Goal: Task Accomplishment & Management: Manage account settings

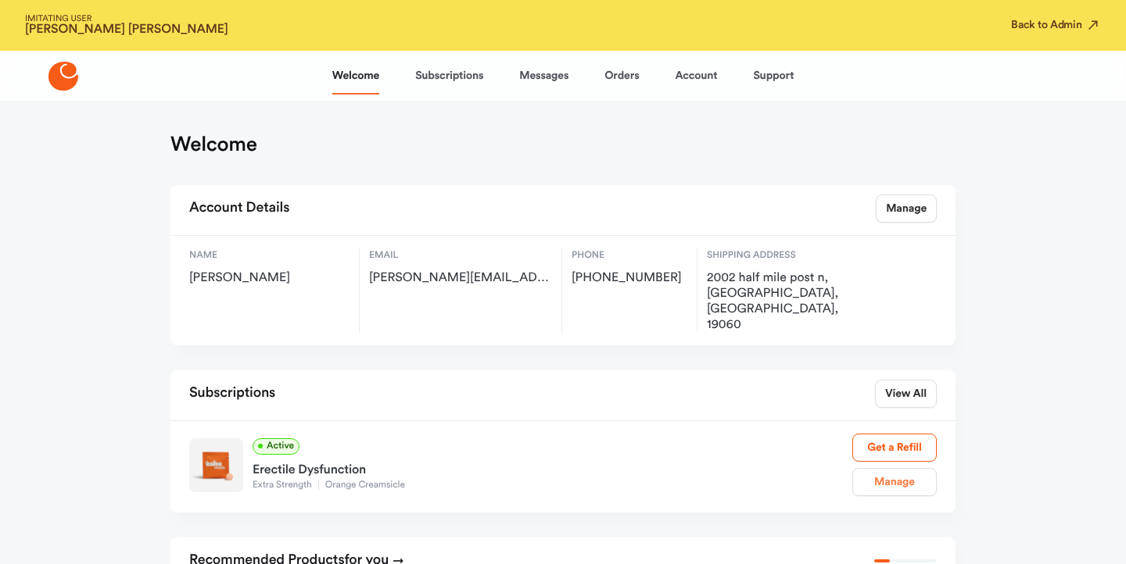
click at [882, 468] on link "Manage" at bounding box center [894, 482] width 84 height 28
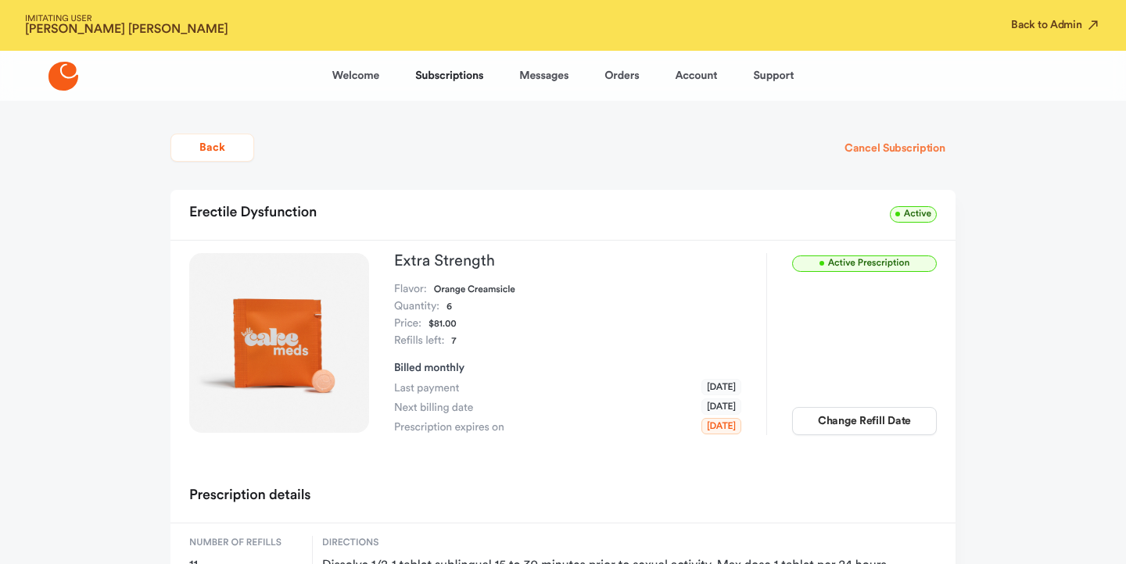
click at [852, 150] on button "Cancel Subscription" at bounding box center [894, 148] width 121 height 28
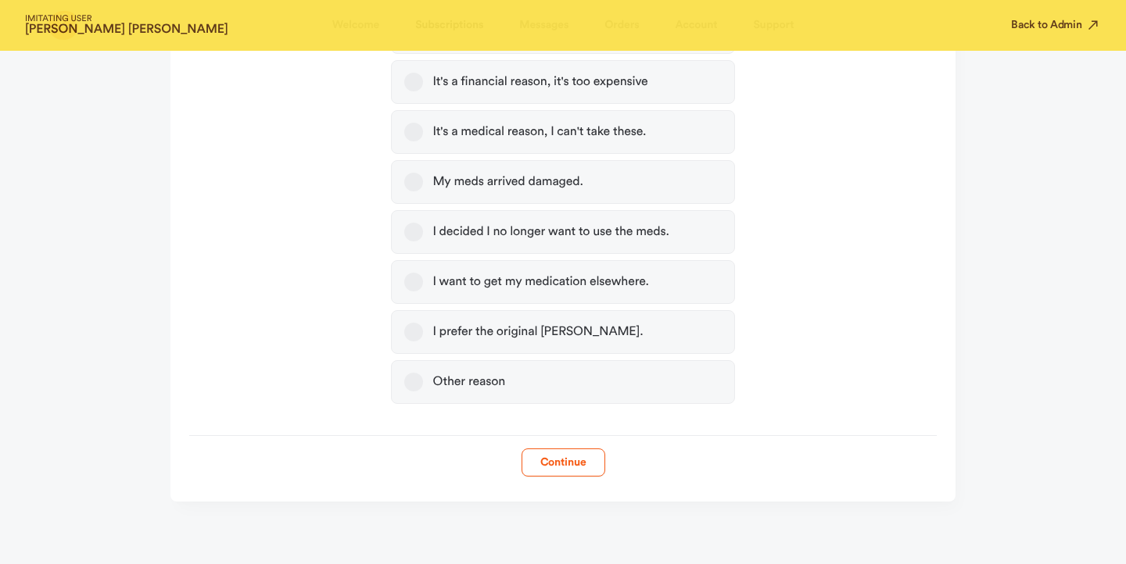
click at [543, 386] on label "Other reason" at bounding box center [562, 382] width 343 height 44
click at [423, 386] on button "Other reason" at bounding box center [413, 382] width 19 height 19
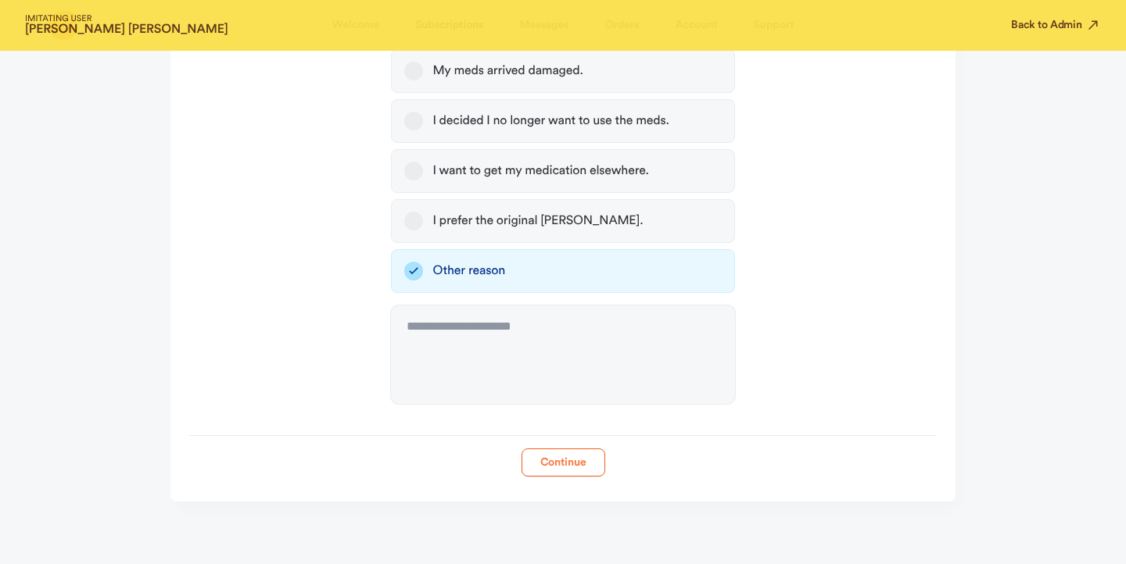
click at [581, 474] on button "Continue" at bounding box center [563, 463] width 84 height 28
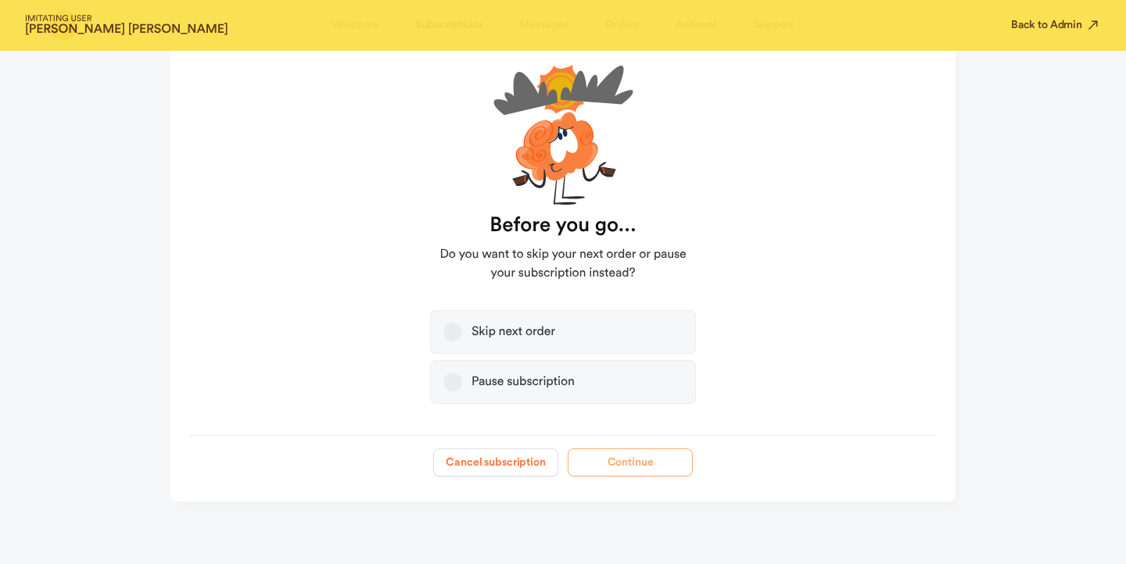
click at [529, 470] on button "Cancel subscription" at bounding box center [495, 463] width 125 height 28
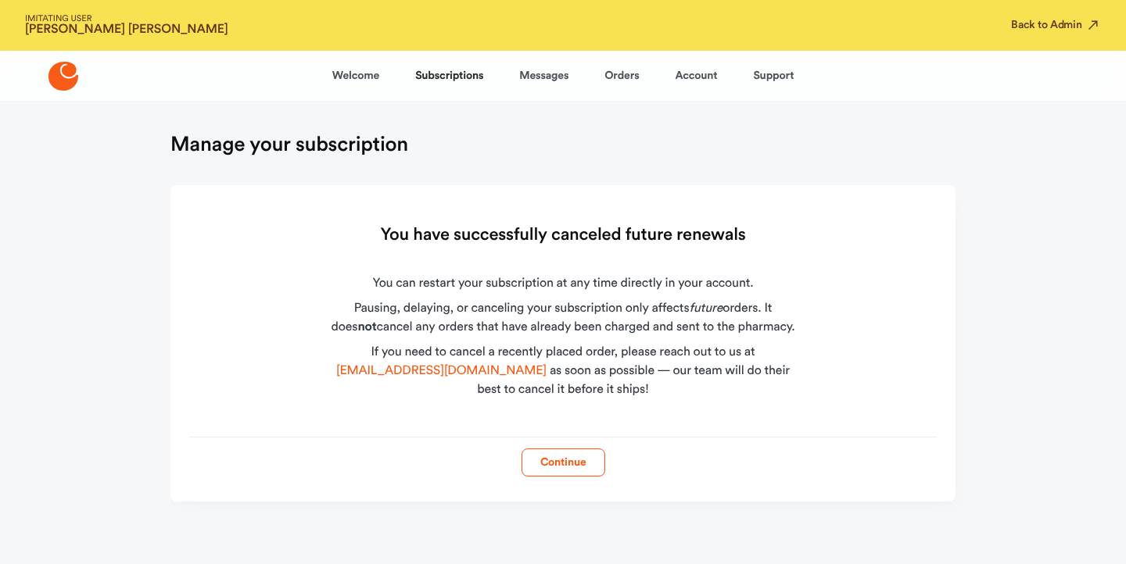
click at [1079, 3] on div "IMITATING USER [PERSON_NAME] Back to Admin" at bounding box center [563, 25] width 1126 height 51
click at [1079, 13] on div "IMITATING USER [PERSON_NAME] Back to Admin" at bounding box center [563, 25] width 1126 height 51
click at [1083, 23] on button "Back to Admin" at bounding box center [1056, 25] width 90 height 16
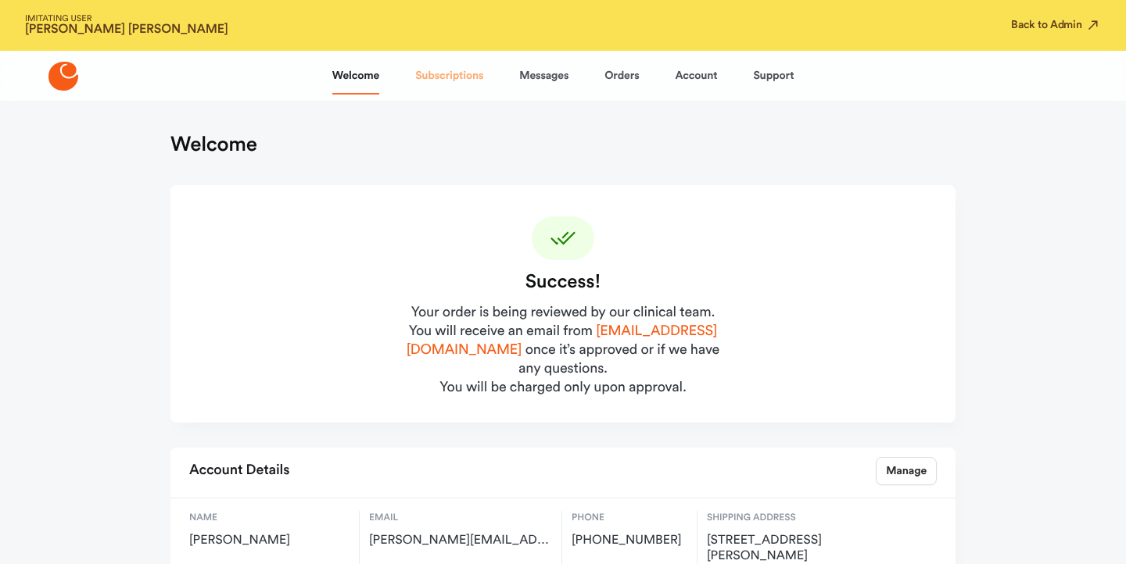
click at [432, 86] on link "Subscriptions" at bounding box center [449, 76] width 68 height 38
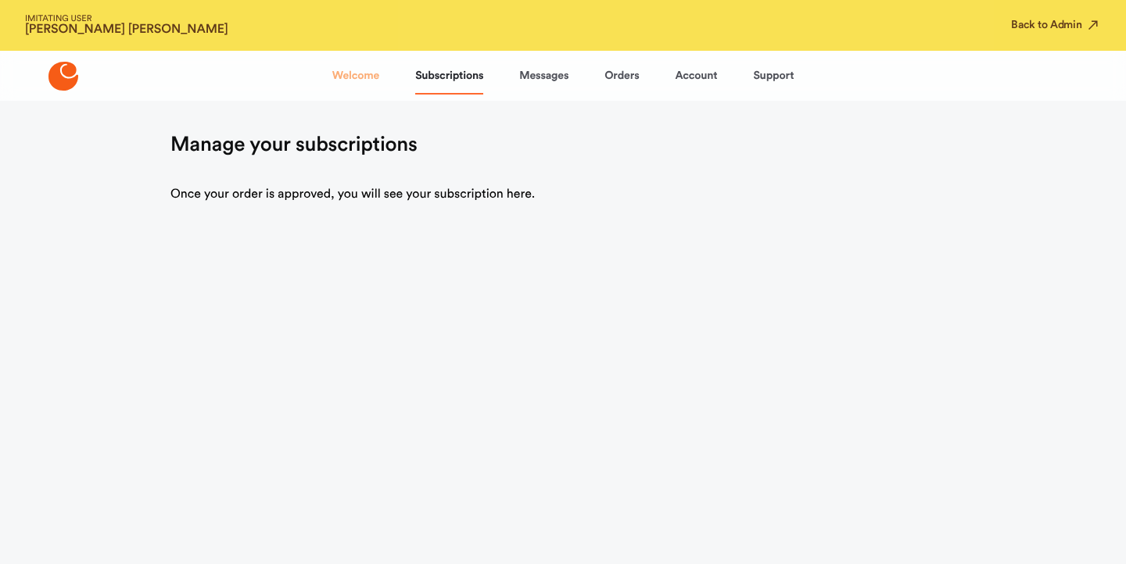
click at [362, 71] on link "Welcome" at bounding box center [355, 76] width 47 height 38
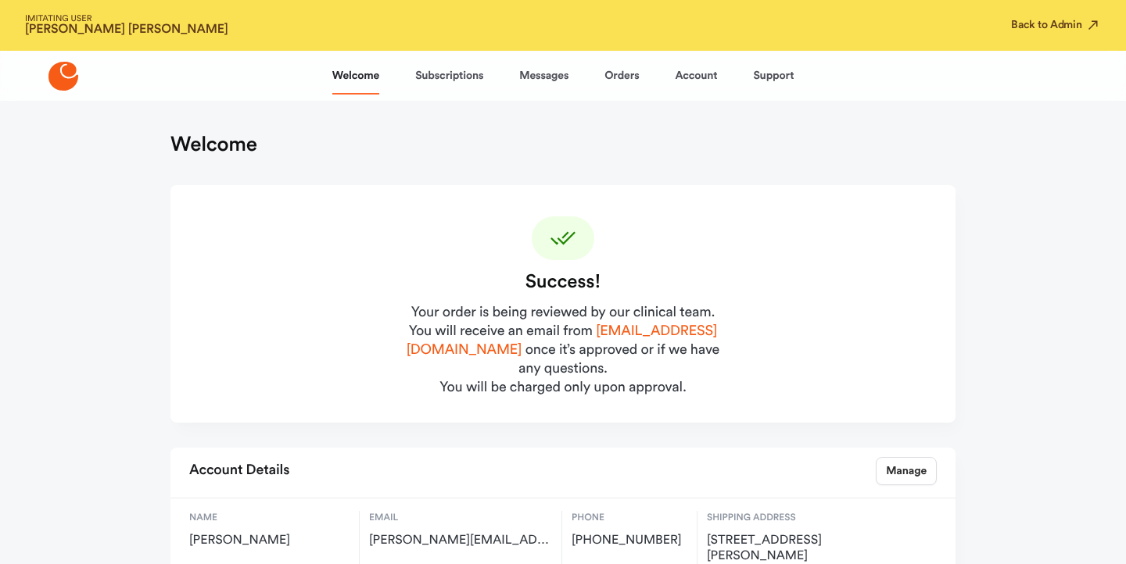
click at [599, 74] on div "Welcome Subscriptions Messages Orders Account Support" at bounding box center [563, 76] width 462 height 38
click at [612, 74] on link "Orders" at bounding box center [621, 76] width 34 height 38
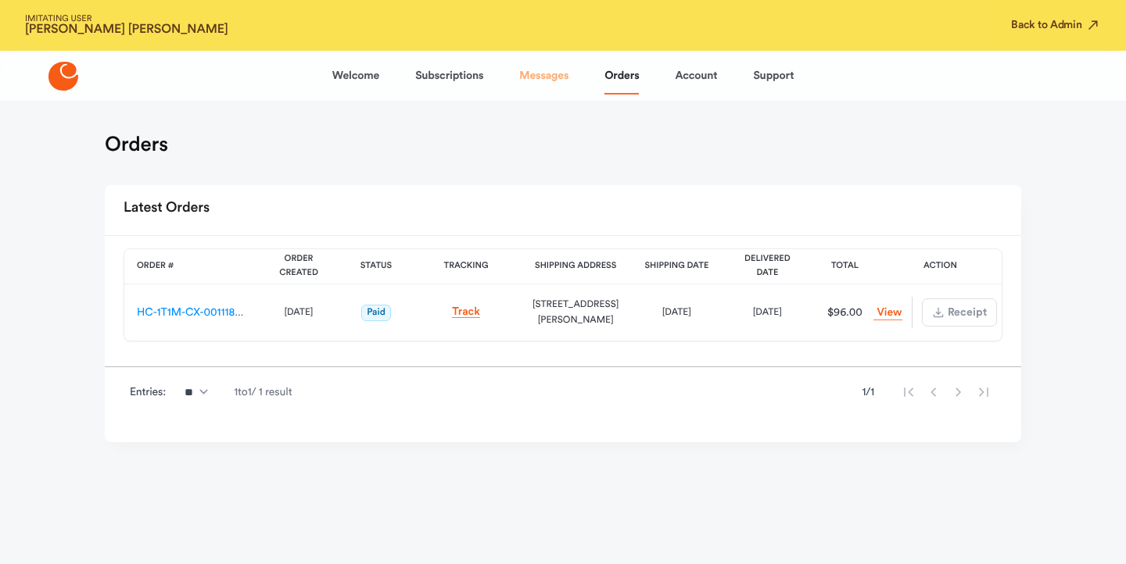
click at [530, 71] on link "Messages" at bounding box center [543, 76] width 49 height 38
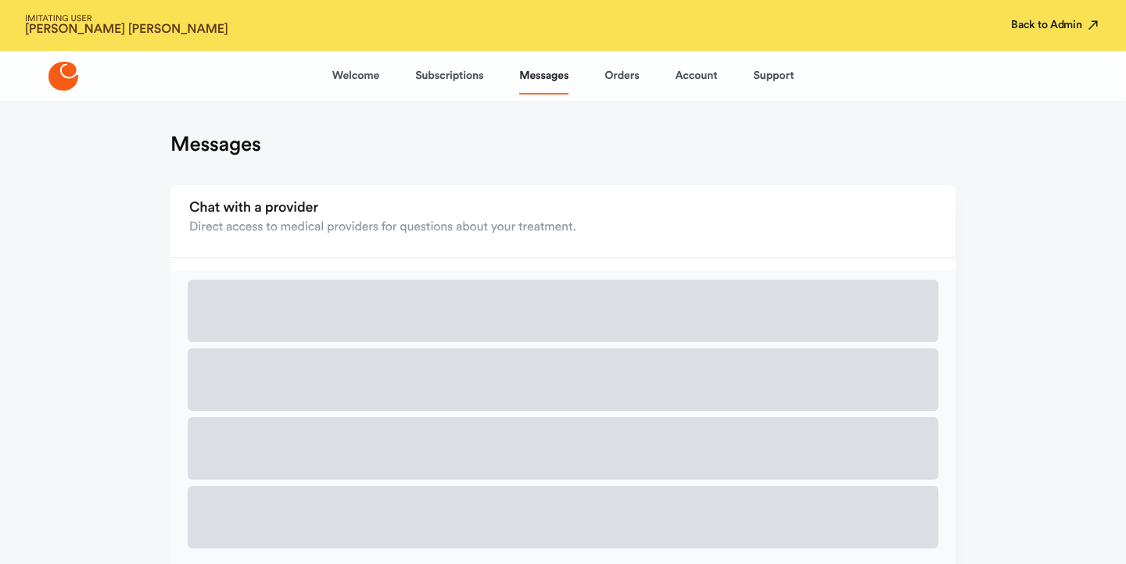
click at [1013, 27] on button "Back to Admin" at bounding box center [1056, 25] width 90 height 16
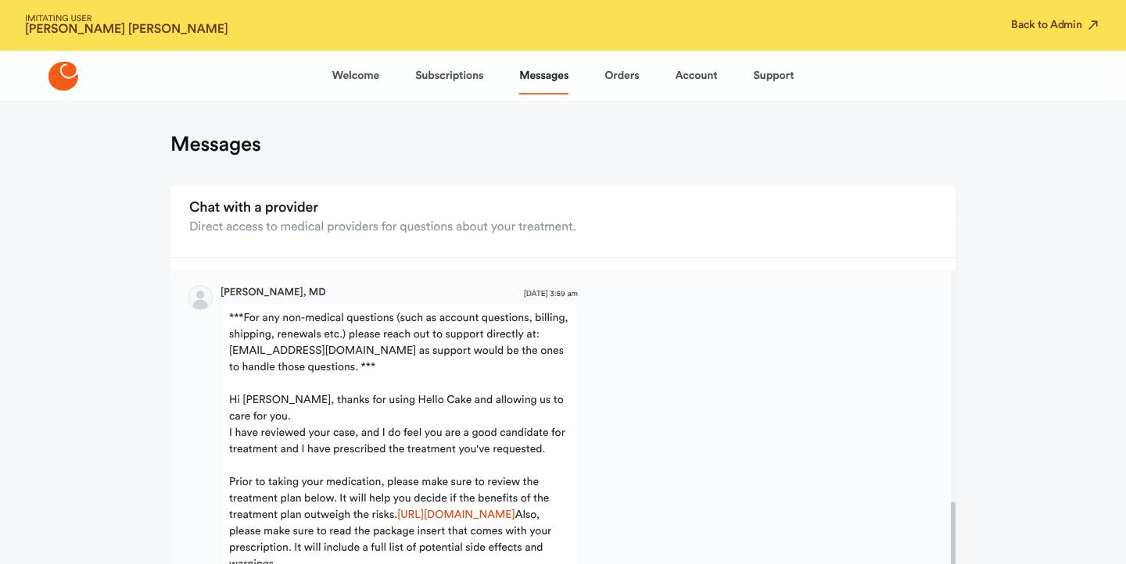
scroll to position [897, 0]
